Goal: Task Accomplishment & Management: Complete application form

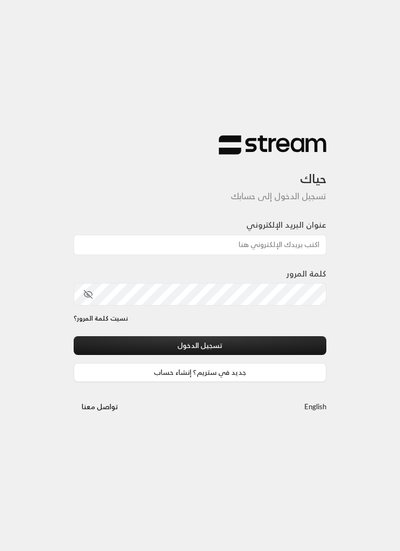
click at [243, 243] on input "عنوان البريد الإلكتروني" at bounding box center [200, 245] width 253 height 20
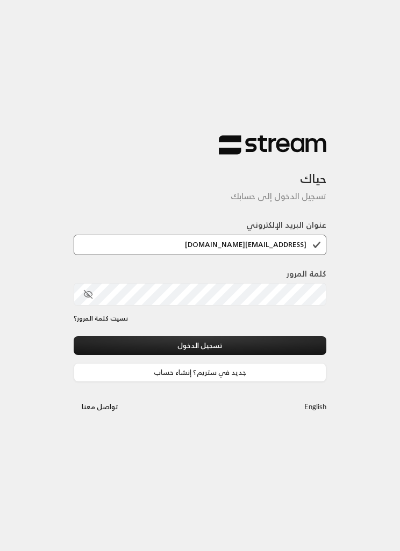
type input "[EMAIL_ADDRESS][DOMAIN_NAME]"
click at [88, 293] on icon "toggle password visibility" at bounding box center [88, 295] width 10 height 10
click at [226, 347] on button "تسجيل الدخول" at bounding box center [200, 345] width 253 height 19
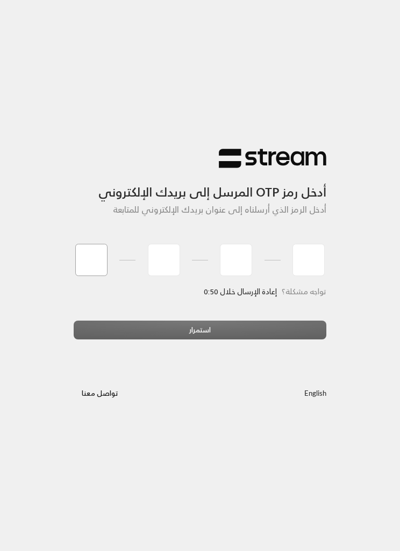
click at [91, 255] on input "tel" at bounding box center [91, 260] width 32 height 32
type input "3"
type input "2"
type input "6"
type input "8"
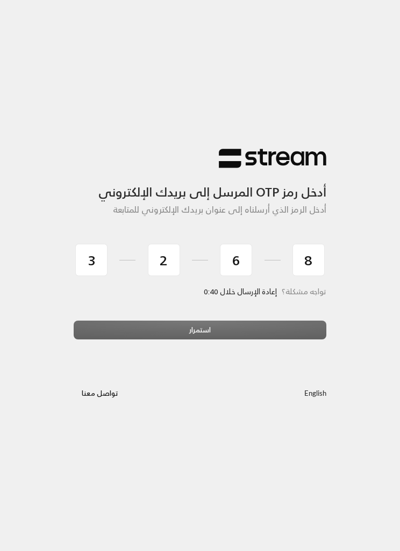
click at [174, 325] on div "استمرار" at bounding box center [200, 334] width 253 height 27
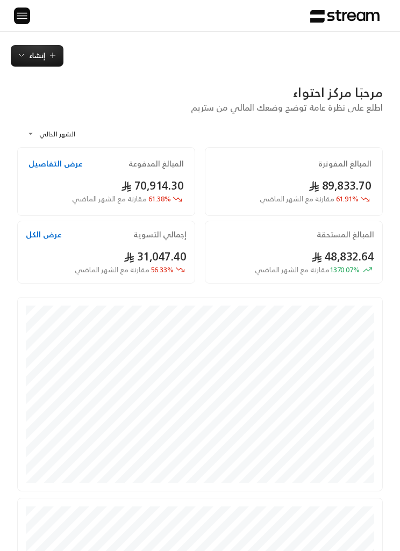
click at [11, 18] on div at bounding box center [18, 16] width 15 height 32
click at [22, 18] on img at bounding box center [22, 15] width 13 height 13
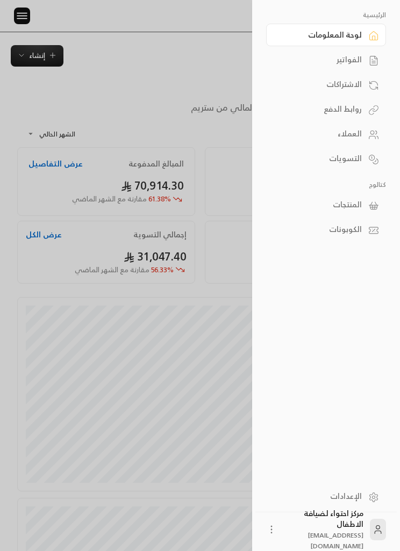
click at [364, 56] on link "الفواتير" at bounding box center [326, 59] width 120 height 23
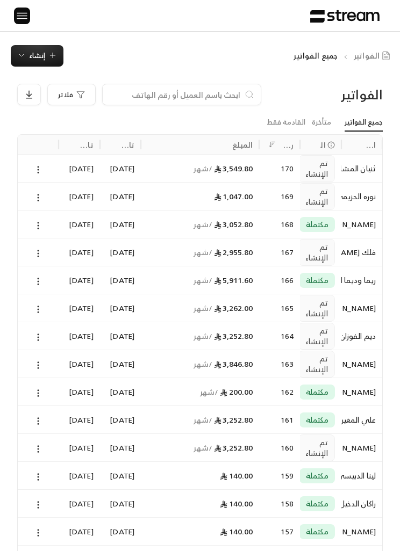
click at [147, 92] on input at bounding box center [174, 95] width 131 height 12
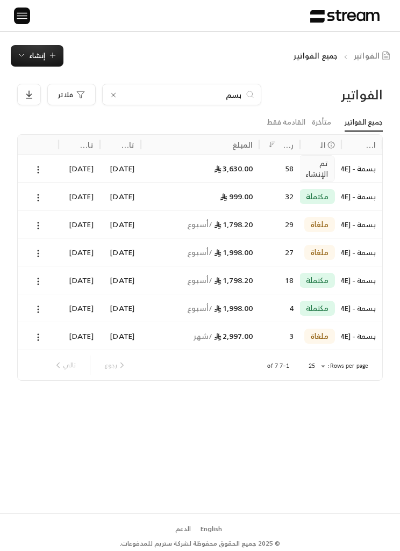
type input "بسم"
click at [42, 168] on icon at bounding box center [38, 170] width 10 height 10
click at [49, 198] on li "عرض" at bounding box center [50, 197] width 26 height 18
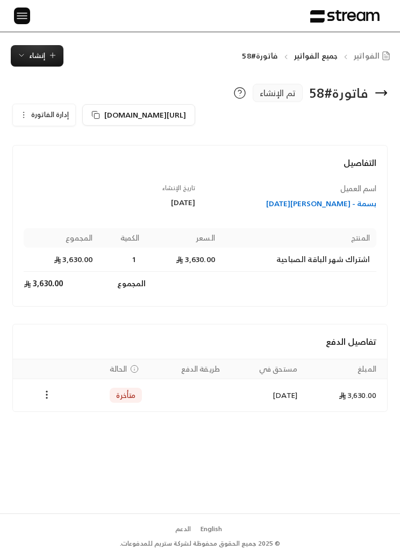
click at [46, 390] on icon "Payments" at bounding box center [46, 395] width 11 height 11
click at [29, 112] on div at bounding box center [200, 275] width 400 height 551
click at [35, 117] on span "إدارة الفاتورة" at bounding box center [50, 115] width 38 height 12
click at [71, 166] on span "إلغاء" at bounding box center [75, 164] width 12 height 8
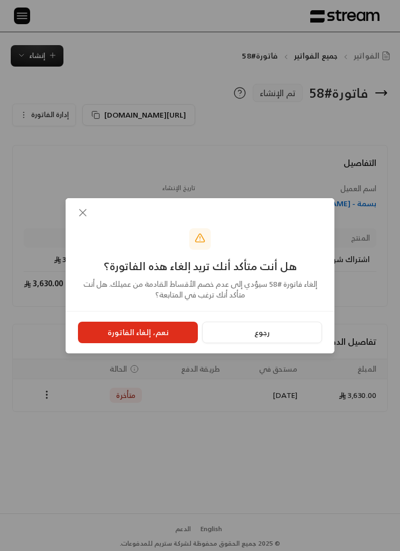
click at [173, 333] on button "نعم، إلغاء الفاتورة" at bounding box center [138, 332] width 120 height 21
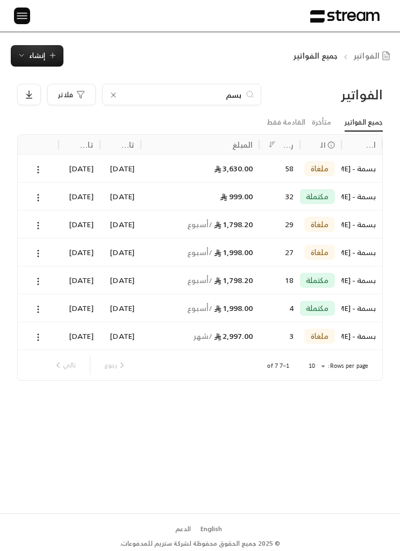
click at [238, 90] on input "بسم" at bounding box center [181, 95] width 119 height 12
click at [235, 90] on input "بسم" at bounding box center [181, 95] width 119 height 12
click at [233, 88] on div "بسم" at bounding box center [181, 94] width 159 height 21
click at [222, 90] on input "بسم" at bounding box center [181, 95] width 119 height 12
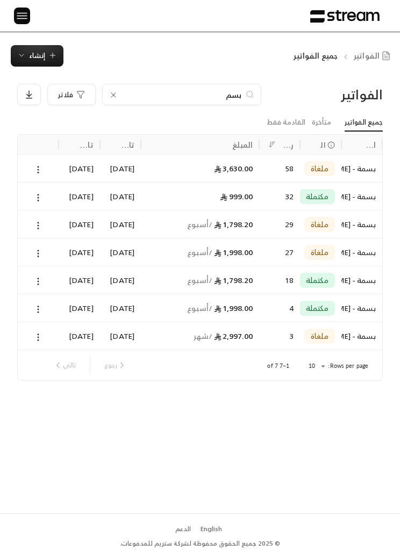
click at [234, 89] on input "بسم" at bounding box center [181, 95] width 119 height 12
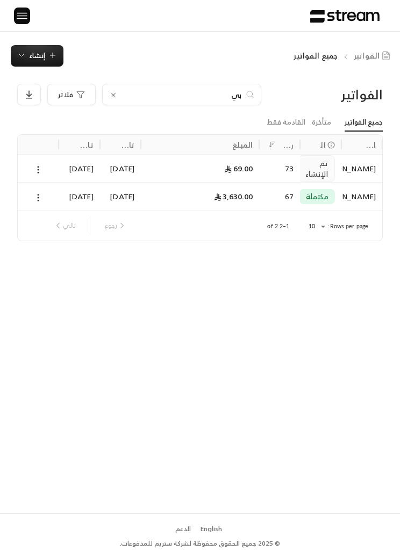
type input "ب"
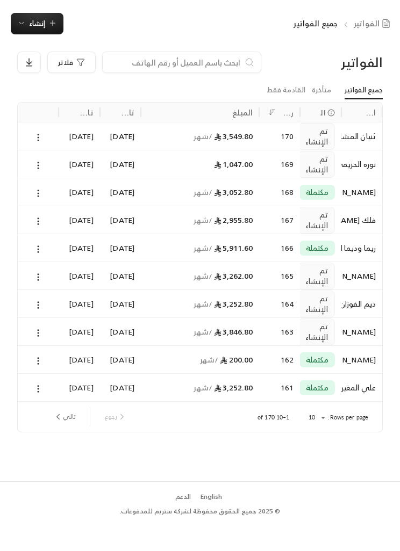
click at [44, 191] on button at bounding box center [38, 197] width 12 height 12
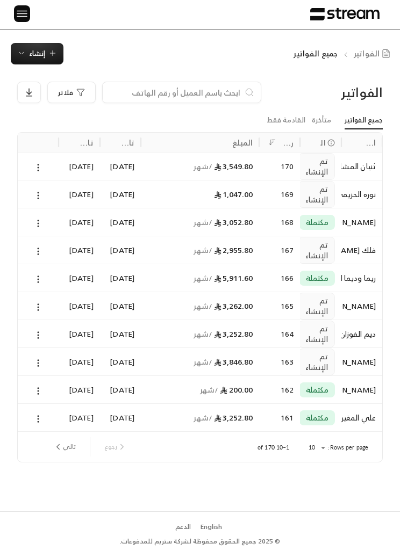
click at [174, 87] on input at bounding box center [174, 93] width 131 height 12
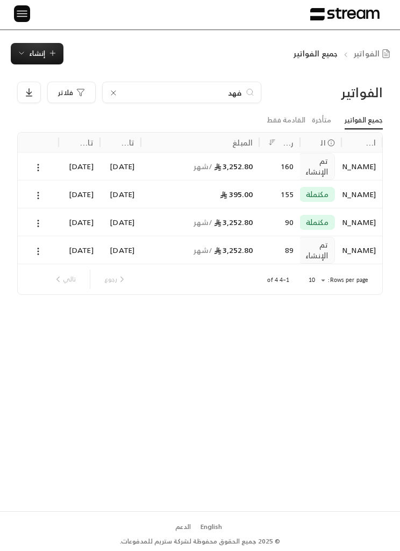
type input "فهد"
click at [34, 163] on icon at bounding box center [38, 168] width 10 height 10
click at [44, 160] on li "عرض" at bounding box center [50, 164] width 26 height 18
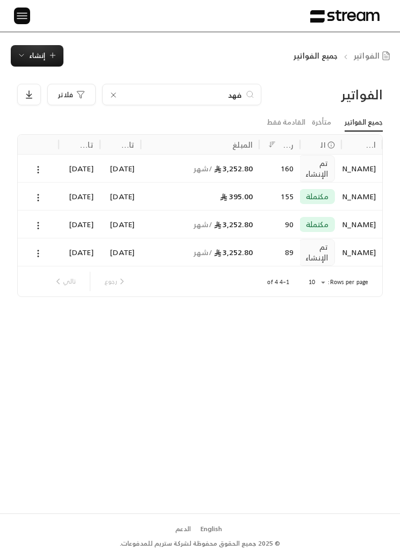
click at [42, 250] on icon at bounding box center [38, 254] width 10 height 10
click at [44, 323] on div at bounding box center [200, 275] width 400 height 551
click at [32, 254] on button at bounding box center [38, 253] width 12 height 12
click at [55, 317] on div at bounding box center [200, 275] width 400 height 551
click at [120, 253] on div "[DATE]" at bounding box center [120, 252] width 28 height 27
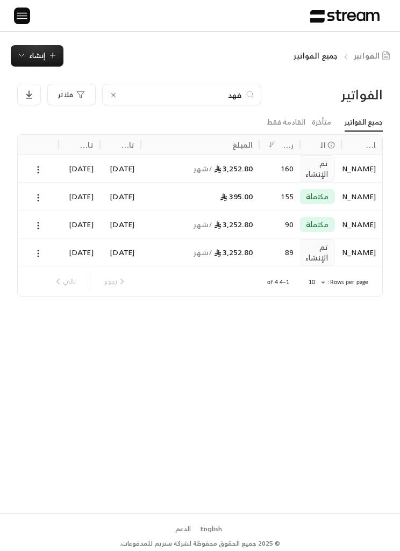
click at [82, 222] on div "[DATE]" at bounding box center [79, 224] width 28 height 27
click at [92, 249] on div "[DATE]" at bounding box center [79, 252] width 28 height 27
click at [82, 225] on div "[DATE]" at bounding box center [79, 224] width 28 height 27
click at [227, 252] on div "3,252.80 / شهر" at bounding box center [199, 252] width 105 height 27
click at [243, 216] on div "3,252.80 / شهر" at bounding box center [199, 224] width 105 height 27
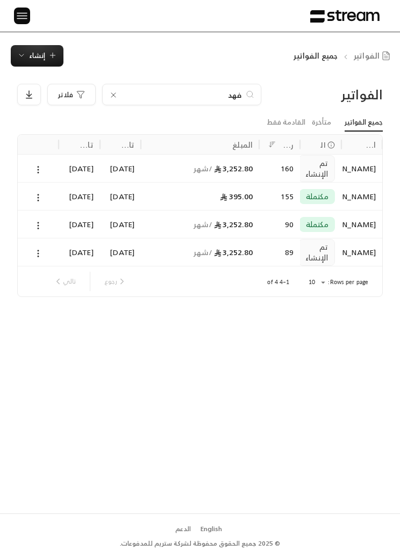
click at [275, 229] on div "90" at bounding box center [279, 224] width 28 height 27
click at [44, 248] on button at bounding box center [38, 253] width 12 height 12
click at [99, 254] on div at bounding box center [200, 275] width 400 height 551
click at [106, 255] on div "[DATE]" at bounding box center [120, 252] width 28 height 27
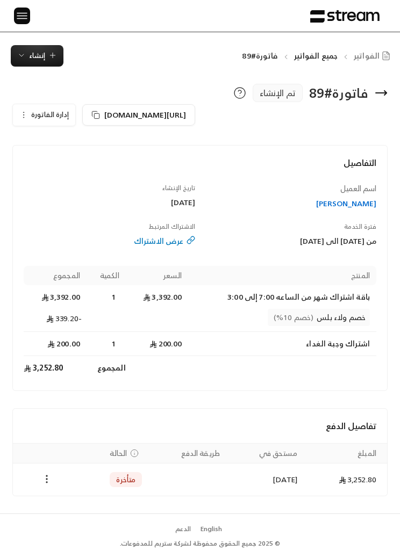
click at [24, 112] on icon "button" at bounding box center [23, 115] width 9 height 9
click at [62, 161] on link "إلغاء" at bounding box center [53, 164] width 67 height 18
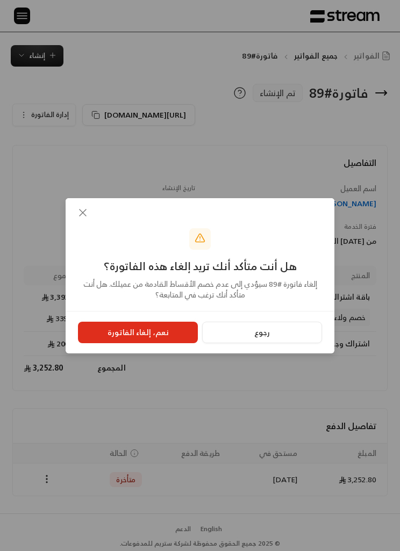
click at [136, 326] on button "نعم، إلغاء الفاتورة" at bounding box center [138, 332] width 120 height 21
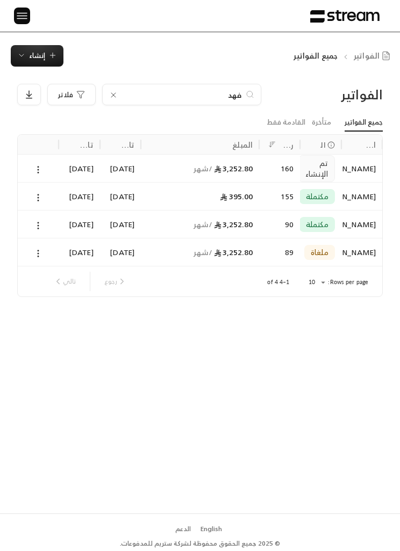
click at [111, 91] on icon at bounding box center [113, 95] width 9 height 9
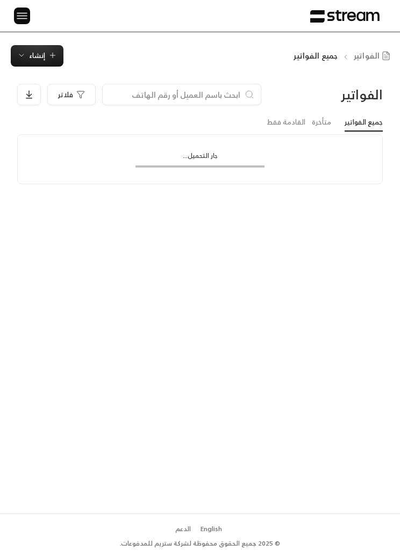
click at [55, 55] on icon "button" at bounding box center [52, 55] width 5 height 0
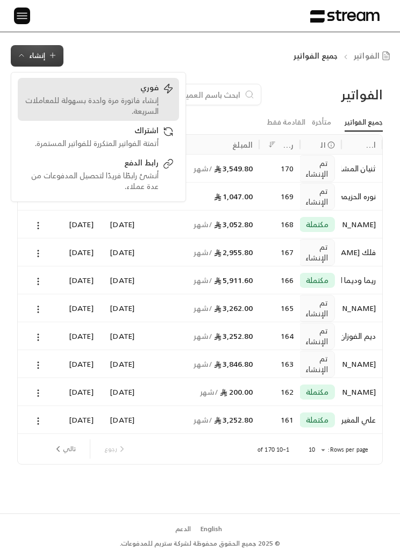
click at [148, 103] on div "إنشاء فاتورة مرة واحدة بسهولة للمعاملات السريعة." at bounding box center [90, 105] width 135 height 21
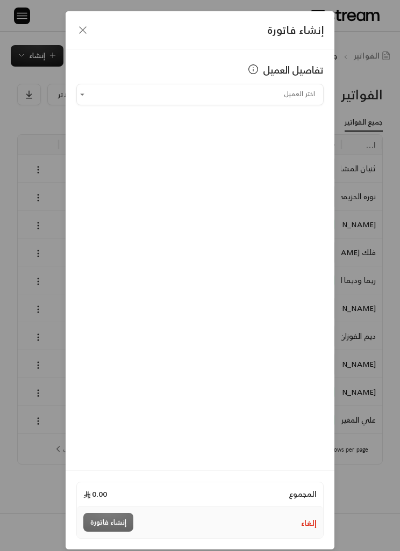
click at [284, 102] on input "اختر العميل" at bounding box center [199, 94] width 247 height 18
click at [291, 159] on li "[PERSON_NAME] الحيبل [PHONE_NUMBER]" at bounding box center [199, 151] width 233 height 20
type input "**********"
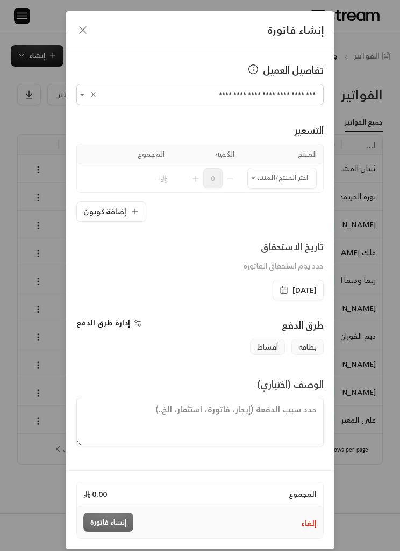
click at [289, 179] on input "اختر العميل" at bounding box center [281, 178] width 69 height 18
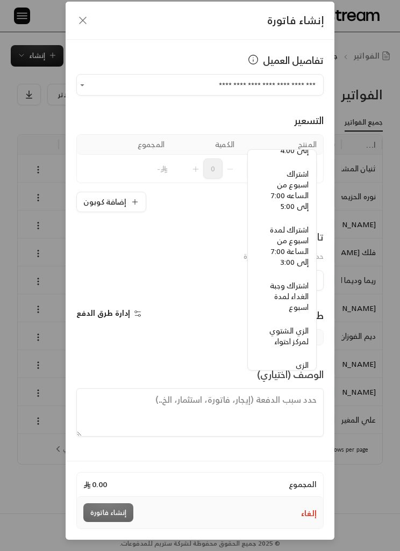
scroll to position [44, 0]
click at [301, 335] on span "الزي الشتوي لمركز احتواء" at bounding box center [288, 336] width 39 height 24
type input "**********"
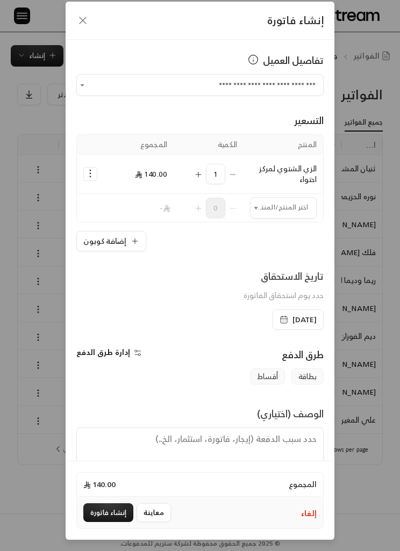
click at [196, 164] on button "Selected Products" at bounding box center [198, 174] width 9 height 20
click at [233, 170] on icon "Selected Products" at bounding box center [232, 174] width 9 height 9
click at [264, 199] on input "اختر العميل" at bounding box center [283, 208] width 67 height 18
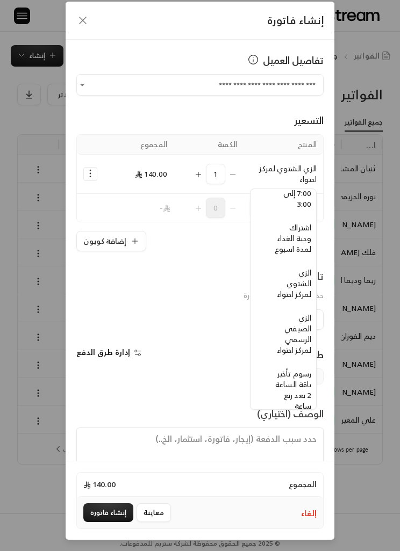
scroll to position [206, -6]
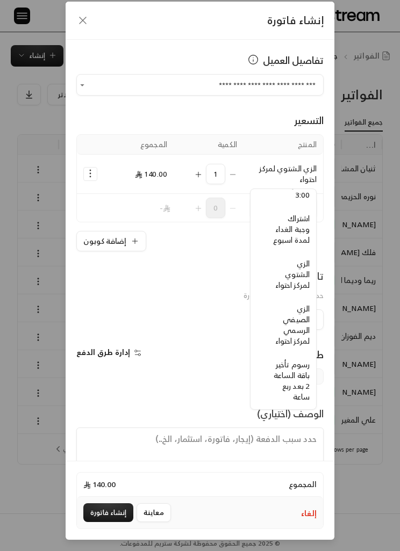
click at [301, 282] on span "الزي الشتوي لمركز احتواء" at bounding box center [292, 274] width 34 height 35
type input "**********"
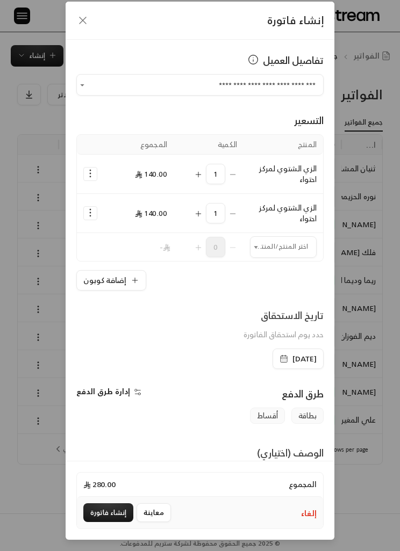
click at [115, 517] on button "إنشاء فاتورة" at bounding box center [108, 513] width 50 height 19
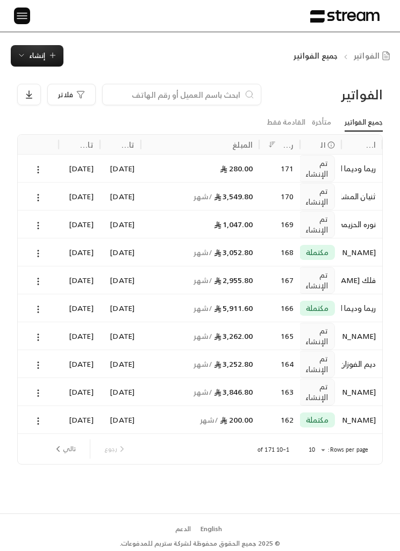
click at [53, 53] on icon "button" at bounding box center [53, 55] width 0 height 5
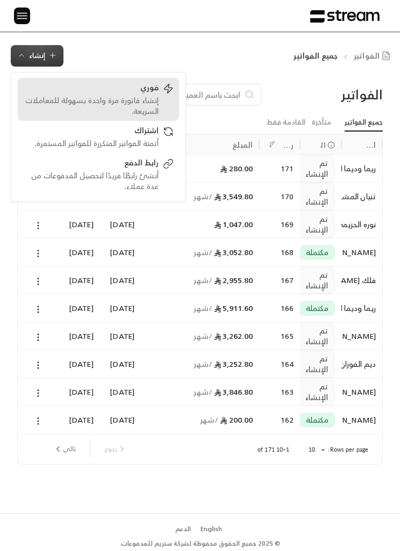
click at [161, 96] on div "فوري إنشاء فاتورة مرة واحدة بسهولة للمعاملات السريعة." at bounding box center [98, 99] width 150 height 34
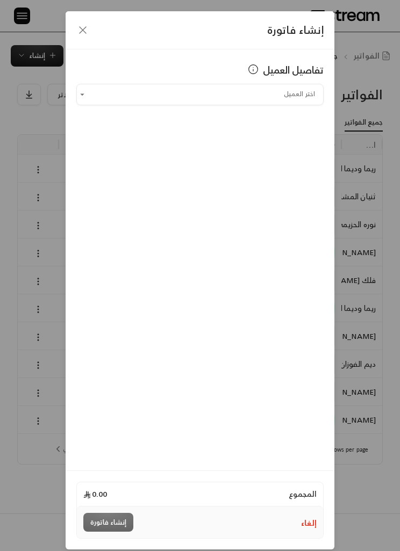
click at [297, 89] on input "اختر العميل" at bounding box center [199, 94] width 247 height 18
type input "*"
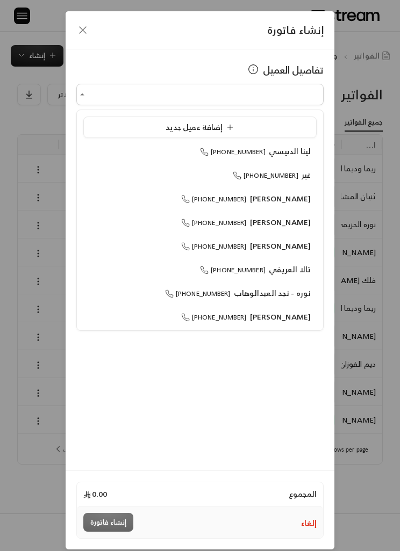
click at [260, 127] on div "إضافة عميل جديد" at bounding box center [199, 127] width 221 height 11
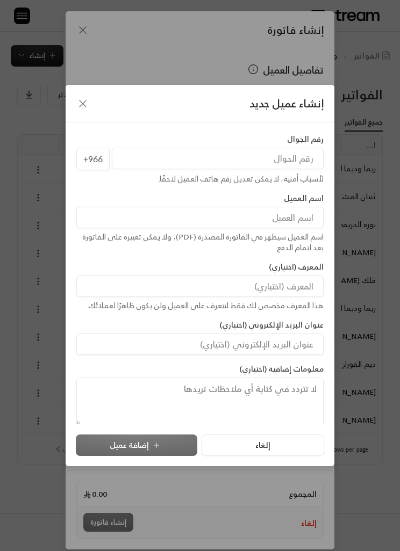
click at [304, 157] on input "tel" at bounding box center [218, 158] width 212 height 21
click at [348, 249] on div "إنشاء عميل جديد رقم الجوال +966 لأسباب أمنية، لا يمكن تعديل رقم هاتف العميل لاح…" at bounding box center [200, 275] width 400 height 551
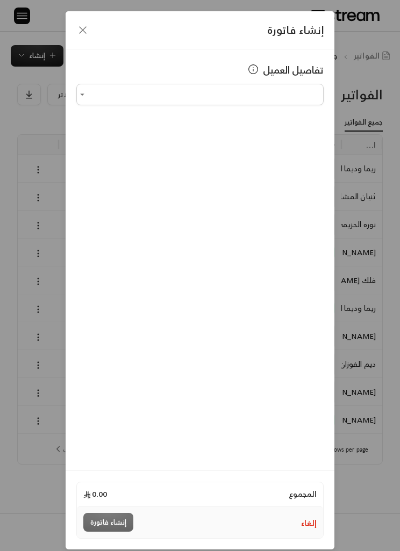
click at [83, 19] on div "إنشاء فاتورة" at bounding box center [200, 30] width 269 height 38
click at [74, 28] on div "إنشاء فاتورة" at bounding box center [200, 30] width 269 height 38
click at [83, 28] on icon "button" at bounding box center [82, 30] width 13 height 13
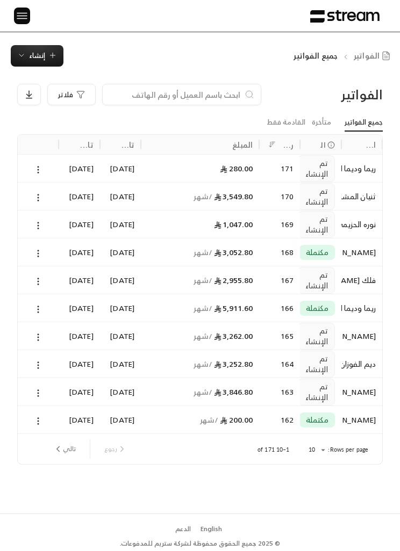
click at [42, 221] on icon at bounding box center [38, 226] width 10 height 10
click at [39, 258] on li "عرض" at bounding box center [50, 252] width 26 height 18
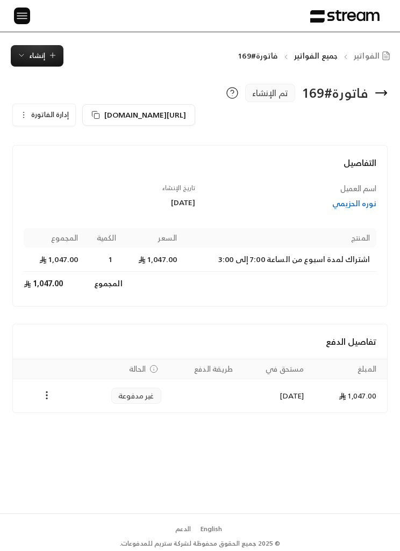
click at [32, 115] on span "إدارة الفاتورة" at bounding box center [50, 115] width 38 height 12
click at [67, 161] on link "إلغاء" at bounding box center [53, 164] width 67 height 18
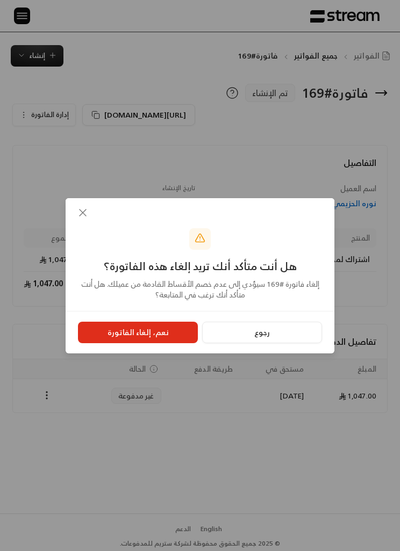
click at [113, 335] on button "نعم، إلغاء الفاتورة" at bounding box center [138, 332] width 120 height 21
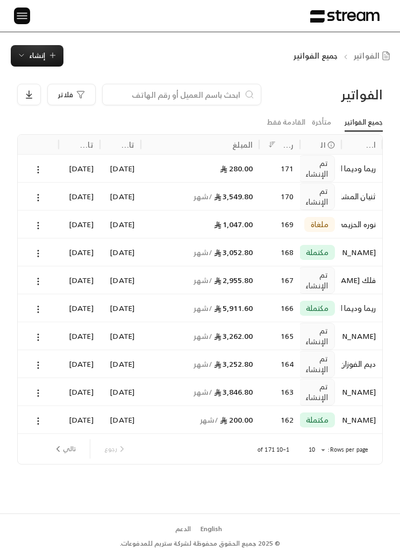
click at [60, 448] on icon "next page" at bounding box center [58, 449] width 10 height 10
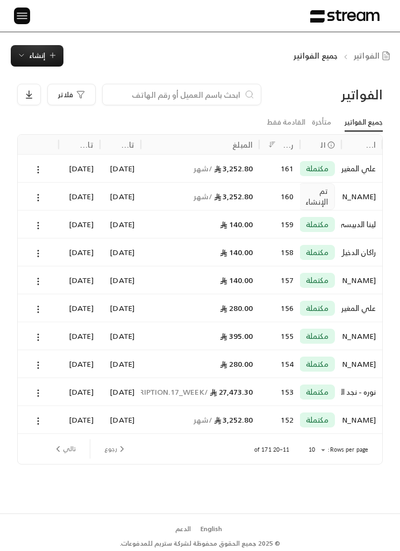
click at [32, 199] on button at bounding box center [38, 197] width 12 height 12
click at [20, 21] on img at bounding box center [22, 15] width 13 height 13
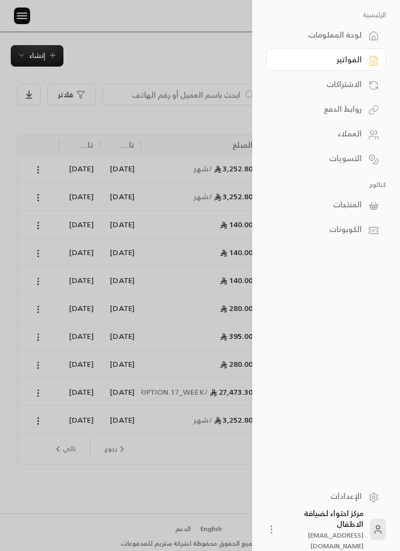
click at [337, 85] on div "الاشتراكات" at bounding box center [320, 84] width 82 height 11
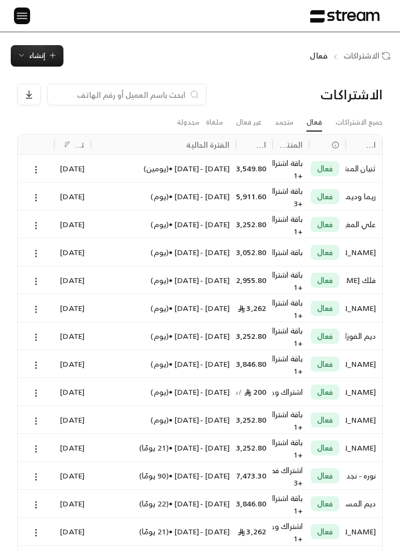
click at [192, 118] on link "مجدولة" at bounding box center [188, 122] width 23 height 17
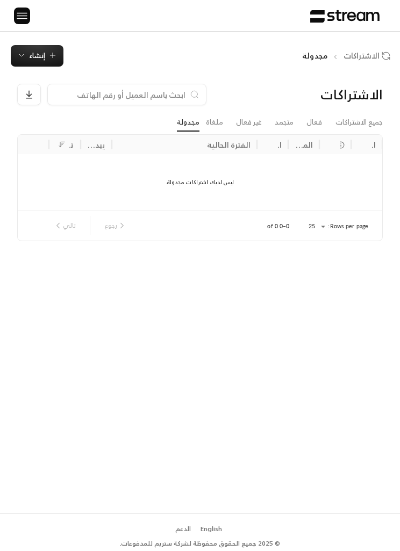
click at [184, 179] on div "ليس لديك اشتراكات مجدولة." at bounding box center [200, 182] width 364 height 56
click at [67, 140] on button "Sort" at bounding box center [61, 144] width 13 height 13
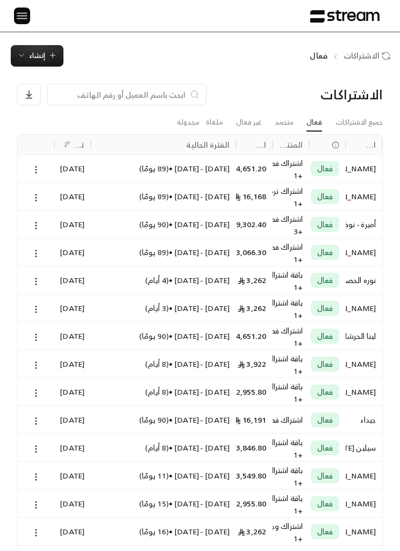
click at [364, 121] on link "جميع الاشتراكات" at bounding box center [358, 122] width 47 height 17
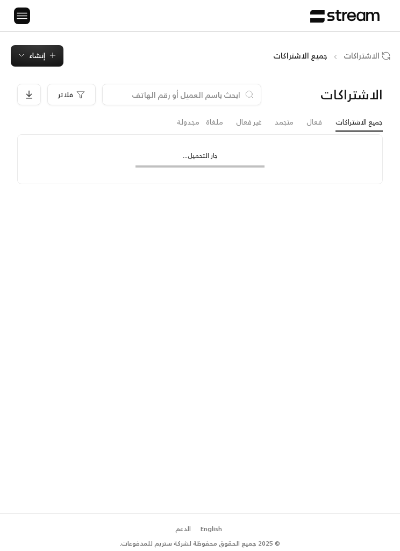
click at [353, 127] on link "جميع الاشتراكات" at bounding box center [358, 123] width 47 height 18
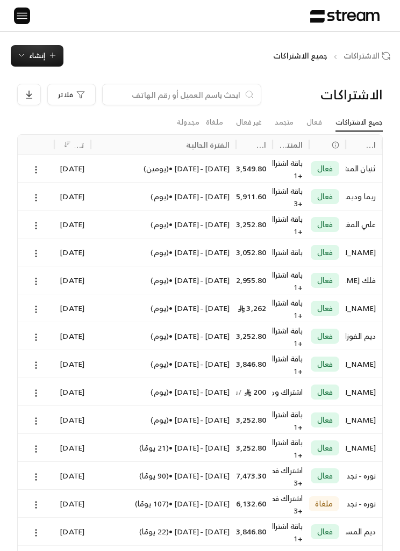
click at [35, 196] on icon at bounding box center [36, 198] width 10 height 10
click at [51, 225] on link "عرض" at bounding box center [47, 225] width 26 height 18
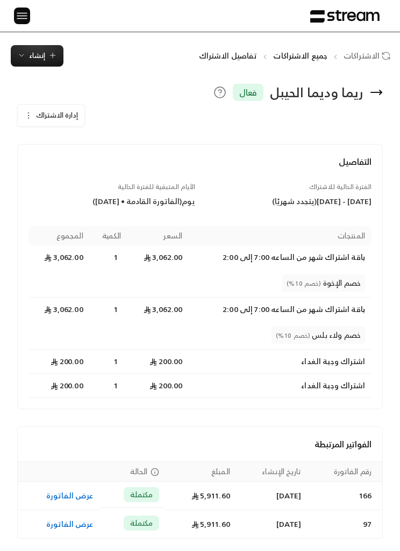
click at [40, 119] on span "إدارة الاشتراك" at bounding box center [57, 115] width 42 height 12
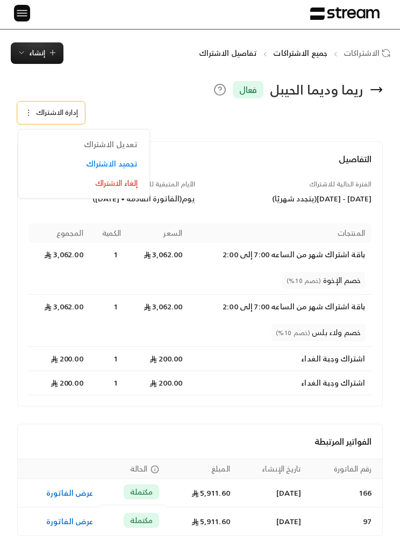
scroll to position [3, 0]
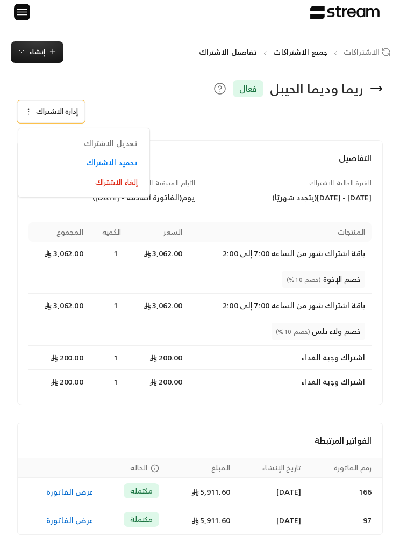
click at [217, 440] on h4 "الفواتير المرتبطة" at bounding box center [199, 441] width 343 height 13
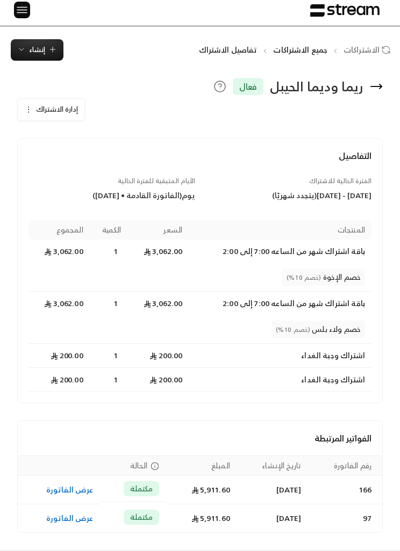
scroll to position [0, 0]
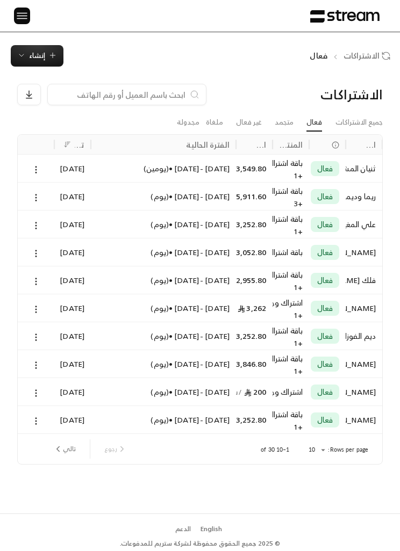
click at [40, 49] on span "إنشاء" at bounding box center [37, 55] width 16 height 12
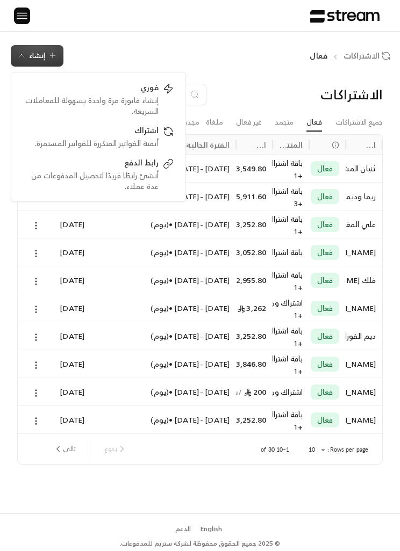
click at [27, 18] on img at bounding box center [22, 15] width 13 height 13
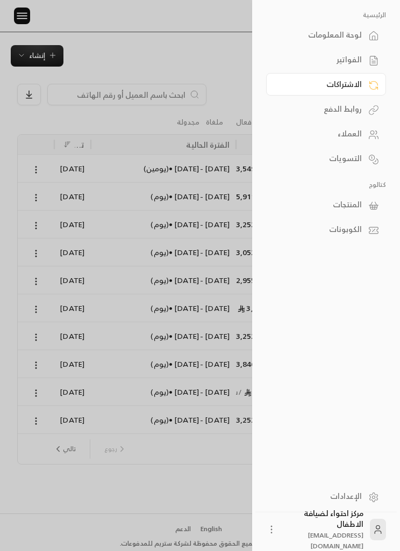
click at [351, 206] on div "المنتجات" at bounding box center [320, 204] width 82 height 11
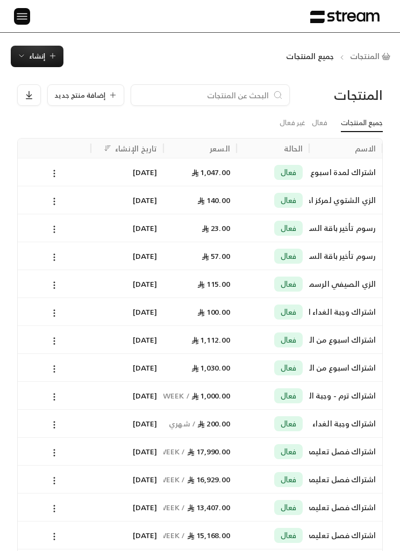
scroll to position [0, -1]
click at [39, 60] on span "إنشاء" at bounding box center [37, 55] width 16 height 12
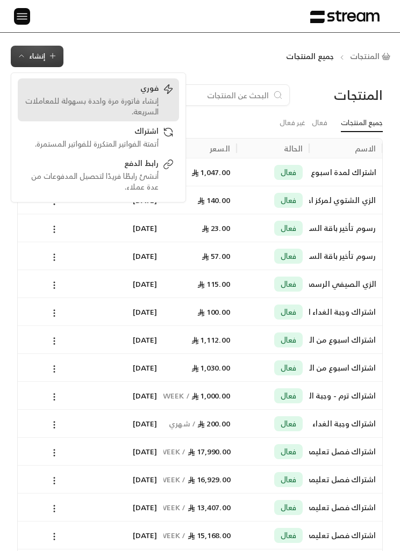
click at [83, 95] on div "إنشاء فاتورة مرة واحدة بسهولة للمعاملات السريعة." at bounding box center [90, 105] width 135 height 21
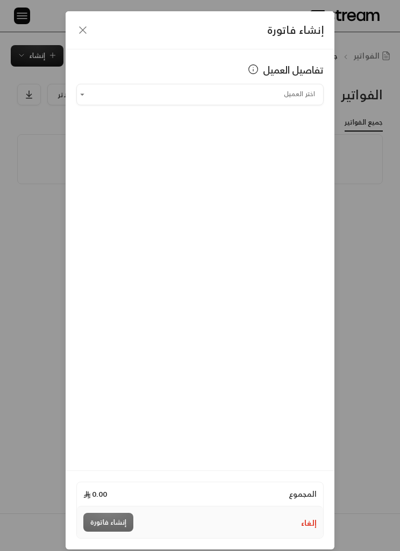
click at [140, 99] on input "اختر العميل" at bounding box center [199, 94] width 247 height 18
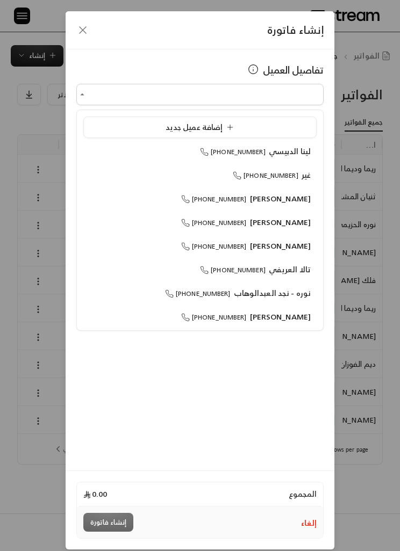
click at [84, 33] on icon "button" at bounding box center [82, 30] width 13 height 13
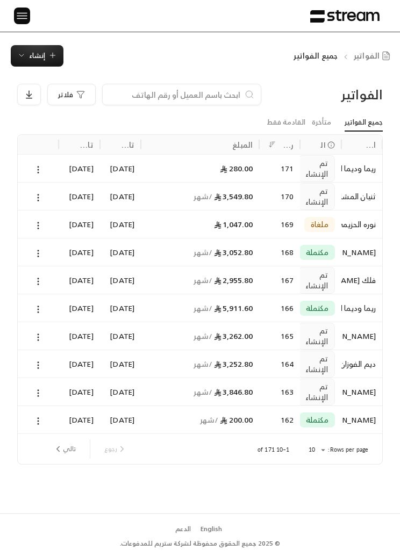
click at [25, 12] on img at bounding box center [22, 15] width 13 height 13
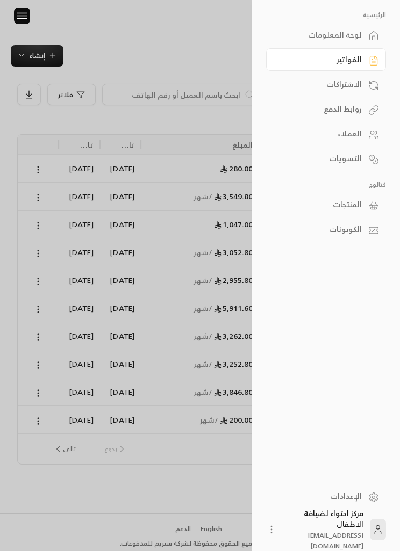
click at [332, 210] on div "المنتجات" at bounding box center [320, 204] width 82 height 11
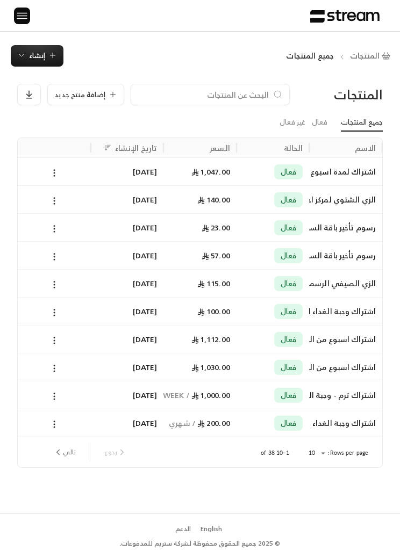
scroll to position [0, -1]
click at [17, 24] on button at bounding box center [22, 16] width 16 height 17
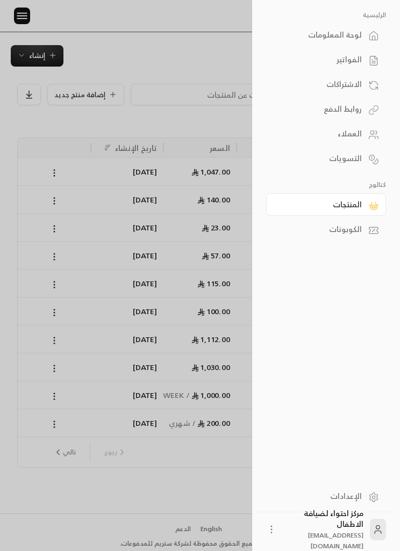
click at [364, 203] on link "المنتجات" at bounding box center [326, 204] width 120 height 23
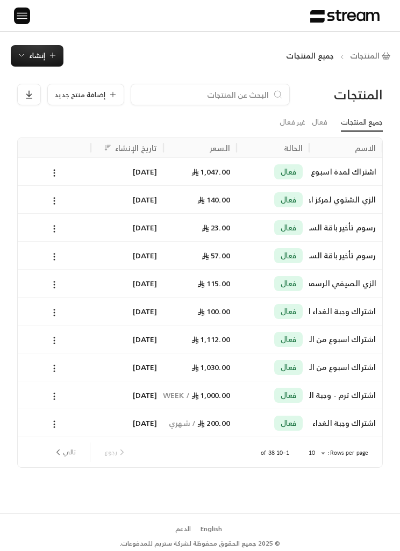
click at [92, 98] on span "إضافة منتج جديد" at bounding box center [79, 94] width 51 height 7
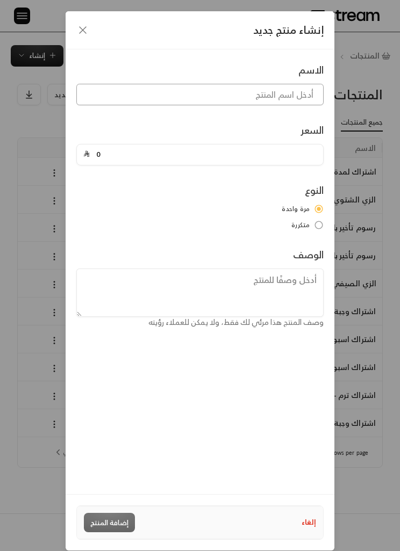
click at [298, 96] on input at bounding box center [199, 94] width 247 height 21
click at [283, 96] on input "اشتراك فصل تعليمي من الساعة 7:00 إلى 3:00" at bounding box center [199, 94] width 247 height 21
type input "اشتراك فصل تعليمي من الساعة 7:00 إلى 3:00"
click at [299, 327] on span "وصف المنتج هذا مرئي لك فقط، ولا يمكن للعملاء رؤيته" at bounding box center [235, 321] width 175 height 13
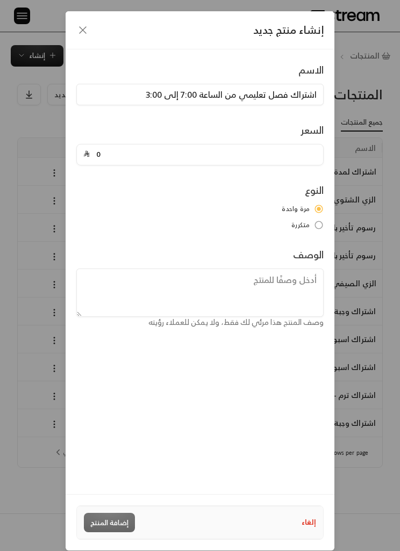
click at [311, 285] on textarea at bounding box center [199, 293] width 247 height 48
type textarea "اشتراك إكمال الفصل التعليمي"
click at [27, 348] on div "إنشاء منتج جديد الاسم اشتراك فصل تعليمي من الساعة 7:00 إلى 3:00 السعر 0 النوع م…" at bounding box center [200, 275] width 400 height 551
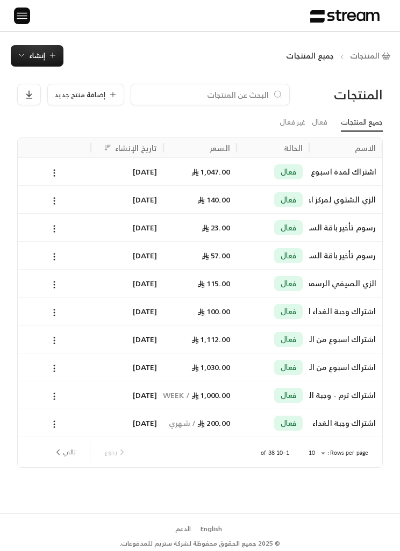
click at [76, 91] on span "إضافة منتج جديد" at bounding box center [79, 94] width 51 height 7
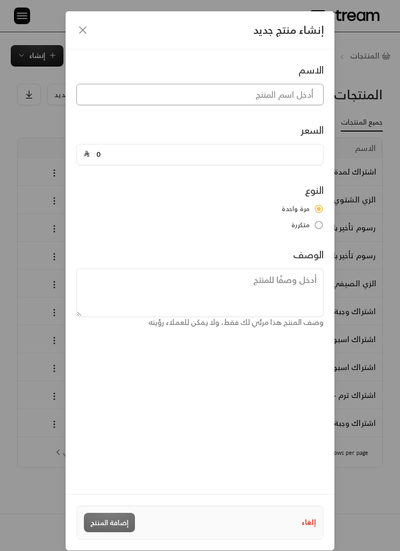
click at [116, 85] on input at bounding box center [199, 94] width 247 height 21
click at [174, 91] on input "اشتراك الفصل التعليمي من. الساعة 3:00 إلى" at bounding box center [199, 94] width 247 height 21
click at [173, 91] on input "اشتراك الفصل التعليمي من. الساعة 3:00 إلى" at bounding box center [199, 94] width 247 height 21
click at [123, 89] on input "اشتراك الفصل التعليمي من. الساعة 7:00 إلى" at bounding box center [199, 94] width 247 height 21
type input "اشتراك الفصل التعليمي من. الساعة 7:00 إلى 3:00"
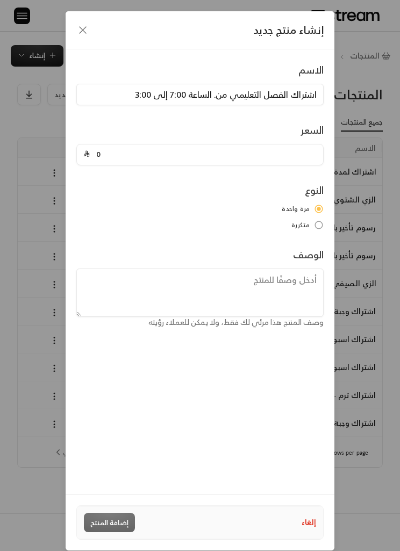
click at [306, 283] on textarea at bounding box center [199, 293] width 247 height 48
click at [298, 157] on input "0" at bounding box center [203, 155] width 227 height 20
click at [280, 155] on input "0" at bounding box center [203, 155] width 227 height 20
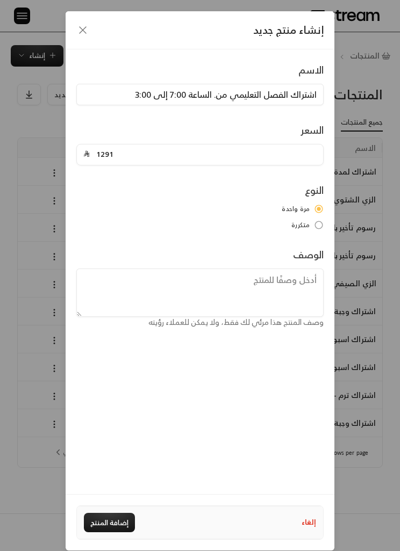
type input "12916"
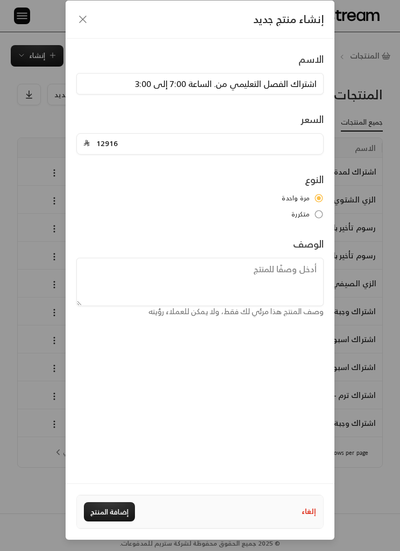
scroll to position [46, 0]
click at [211, 343] on div "الاسم اشتراك الفصل التعليمي من. الساعة 7:00 إلى 3:00 السعر 12916 النوع مرة واحد…" at bounding box center [200, 261] width 269 height 445
click at [121, 506] on button "إضافة المنتج" at bounding box center [109, 511] width 51 height 19
type input "0"
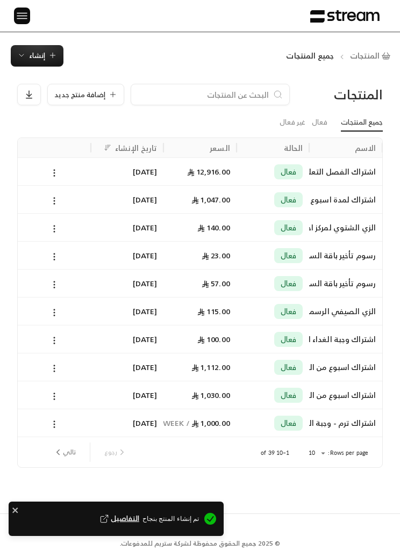
scroll to position [0, -1]
click at [37, 50] on span "إنشاء" at bounding box center [37, 55] width 16 height 12
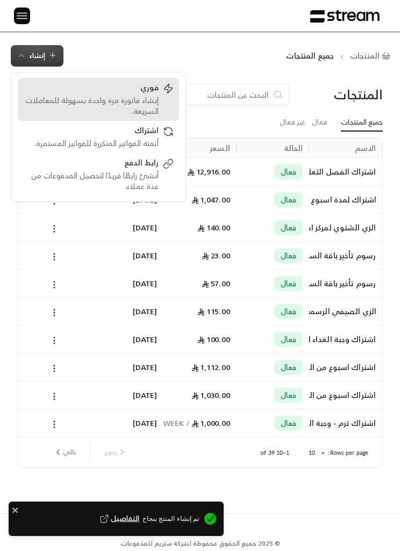
click at [158, 91] on div "فوري" at bounding box center [90, 88] width 135 height 13
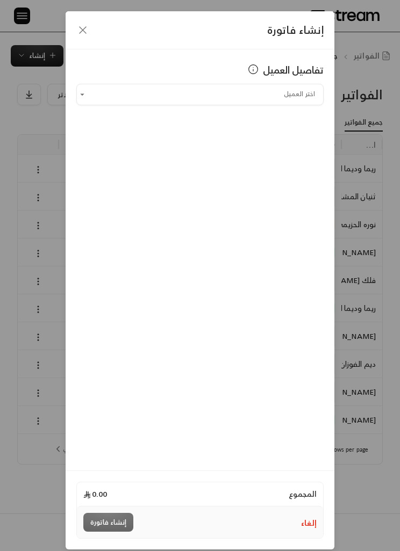
click at [292, 94] on input "اختر العميل" at bounding box center [199, 94] width 247 height 18
click at [295, 160] on li "[PERSON_NAME] [PHONE_NUMBER]" at bounding box center [199, 151] width 233 height 20
type input "**********"
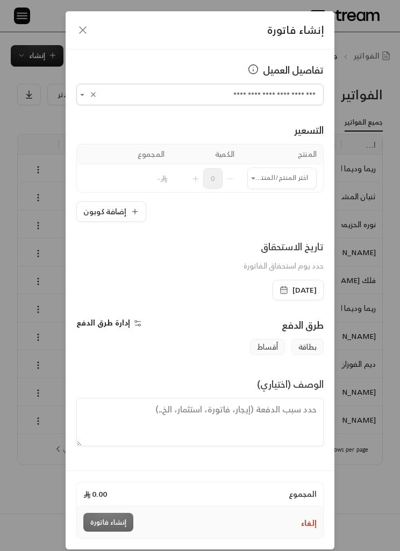
click at [300, 173] on input "اختر العميل" at bounding box center [281, 178] width 69 height 18
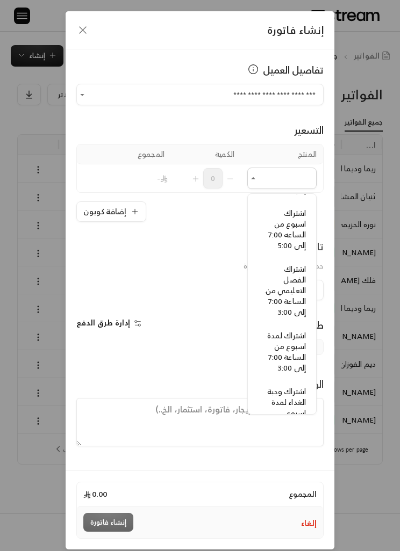
click at [298, 295] on span "اشتراك الفصل التعليمي من. الساعة 7:00 إلى 3:00" at bounding box center [284, 290] width 41 height 56
type input "**********"
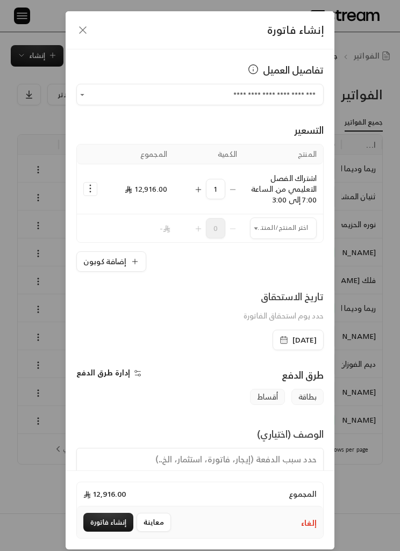
click at [89, 190] on icon "Selected Products" at bounding box center [90, 188] width 11 height 11
click at [147, 209] on link "إضافة كوبون" at bounding box center [124, 216] width 67 height 18
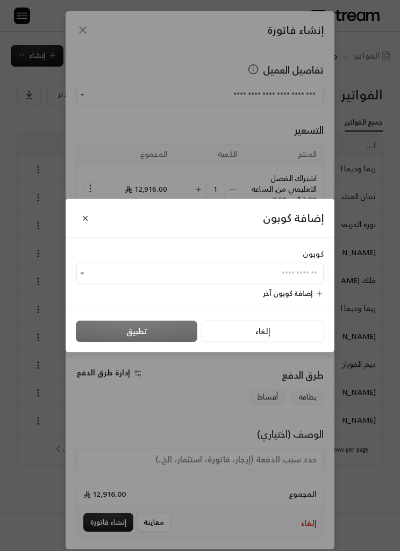
click at [233, 275] on input "اختر العميل" at bounding box center [199, 274] width 247 height 18
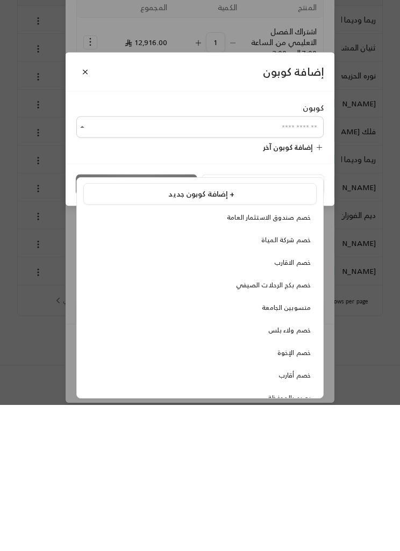
click at [308, 449] on span "منسوبين الجامعة" at bounding box center [286, 454] width 49 height 11
type input "**********"
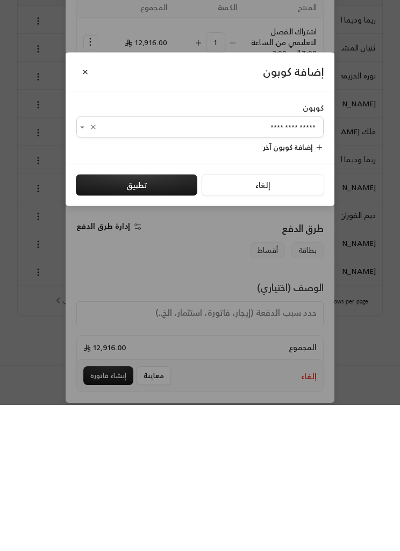
click at [164, 321] on button "تطبيق" at bounding box center [136, 331] width 121 height 21
